Goal: Navigation & Orientation: Understand site structure

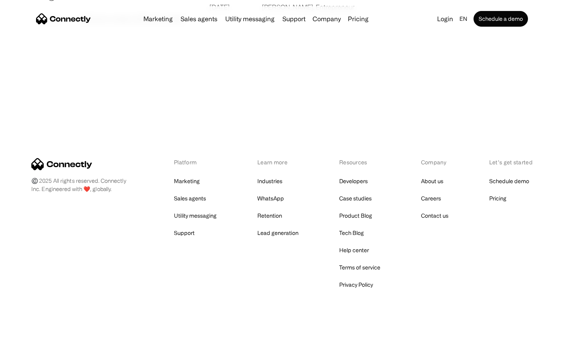
scroll to position [1506, 0]
